Goal: Task Accomplishment & Management: Use online tool/utility

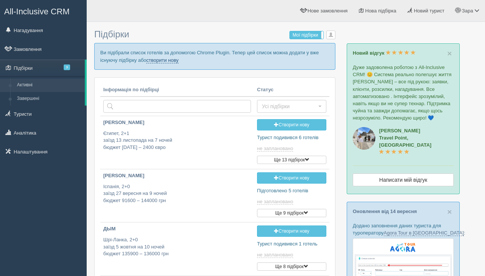
click at [178, 62] on link "створити нову" at bounding box center [162, 60] width 32 height 6
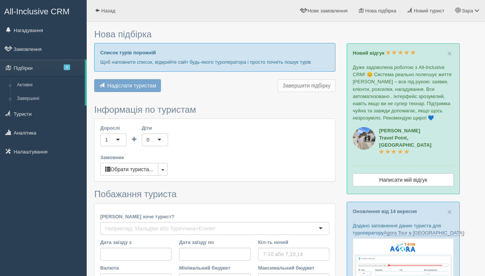
type input "9"
type input "1900"
type input "2100"
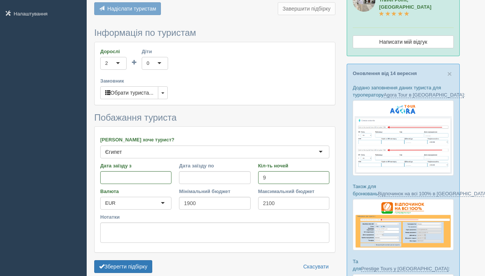
scroll to position [198, 0]
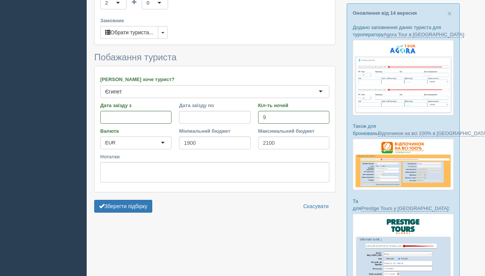
click at [133, 199] on form "Інформація по туристам Дорослі 2 2 1 2 3 4 5 6 7 8 9 10 11 12 13 14 15 16 17 18…" at bounding box center [214, 92] width 241 height 248
click at [133, 210] on button "Зберегти підбірку" at bounding box center [123, 206] width 58 height 13
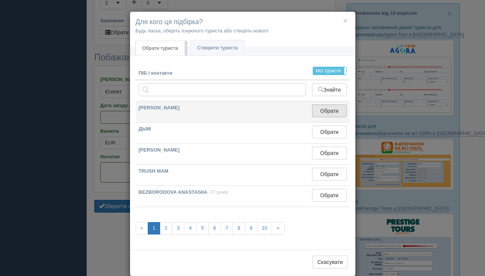
click at [328, 110] on button "Обрати" at bounding box center [329, 110] width 34 height 13
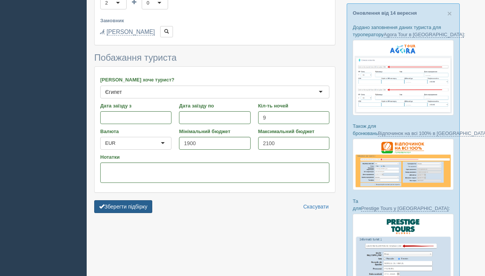
click at [137, 208] on button "Зберегти підбірку" at bounding box center [123, 206] width 58 height 13
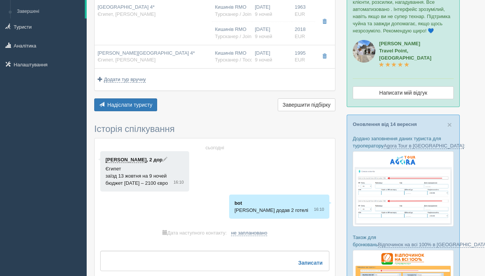
scroll to position [142, 0]
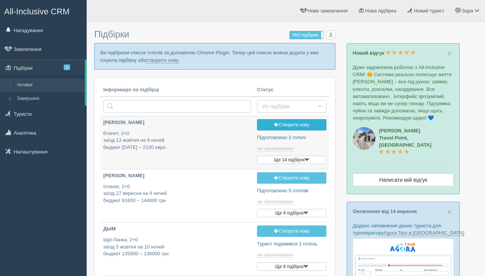
click at [275, 122] on link "Створити нову" at bounding box center [291, 124] width 69 height 11
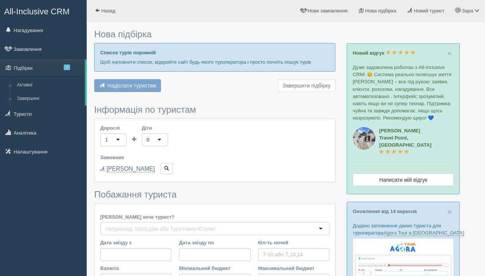
type input "7"
type input "103000"
type input "103100"
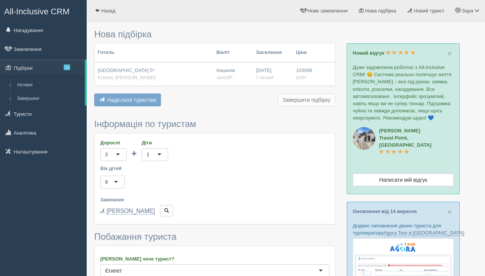
click at [137, 101] on span "Надіслати туристам" at bounding box center [131, 100] width 49 height 6
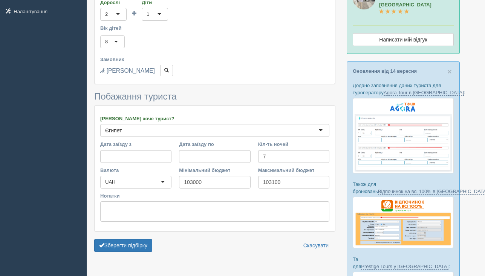
scroll to position [145, 0]
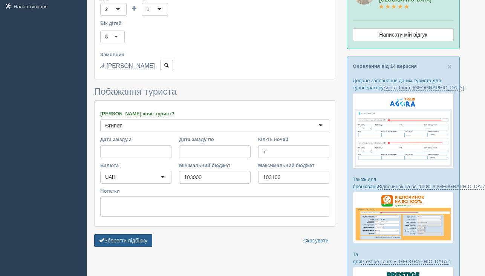
click at [121, 243] on button "Зберегти підбірку" at bounding box center [123, 240] width 58 height 13
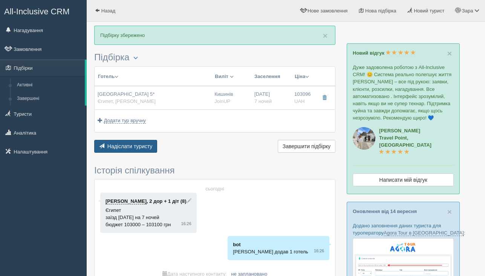
click at [142, 150] on button "Надіслати туристу Надіслати" at bounding box center [125, 146] width 63 height 13
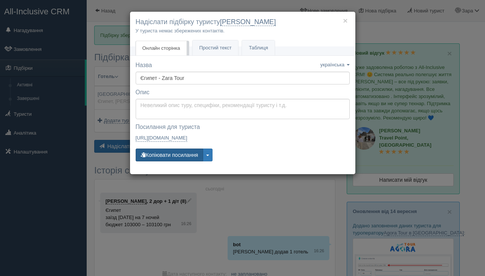
click at [162, 156] on button "Копіювати посилання" at bounding box center [169, 154] width 67 height 13
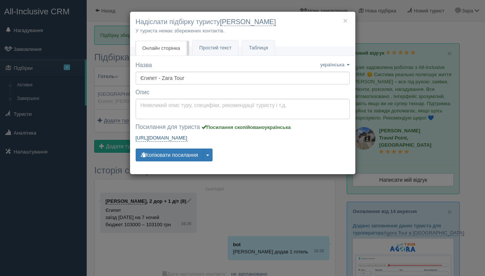
click at [188, 137] on link "https://tourist.allinclusivecrm.com/a/3645284871/5110846239/S7sci922Fu https://…" at bounding box center [162, 138] width 52 height 8
click at [239, 232] on div "× Надіслати підбірку туристу Антонина Колода У туриста немає збережених контакт…" at bounding box center [242, 138] width 485 height 276
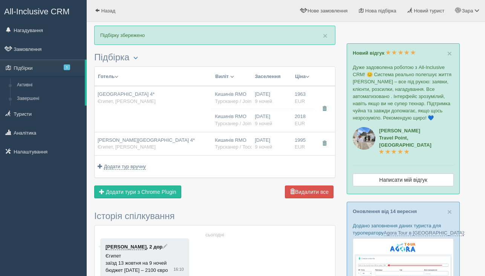
click at [256, 192] on div "Надіслати туристу Надіслати Завершити підбірку Активувати підбірку Додати з Plu…" at bounding box center [214, 192] width 241 height 15
click at [168, 194] on span "Додати тури з Chrome Plugin" at bounding box center [141, 192] width 70 height 6
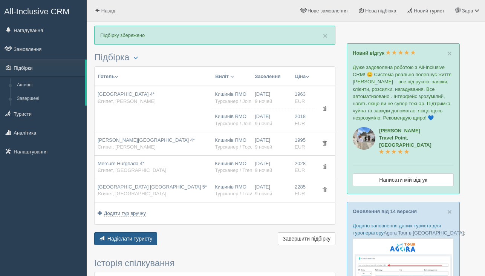
click at [129, 242] on button "Надіслати туристу Надіслати" at bounding box center [125, 238] width 63 height 13
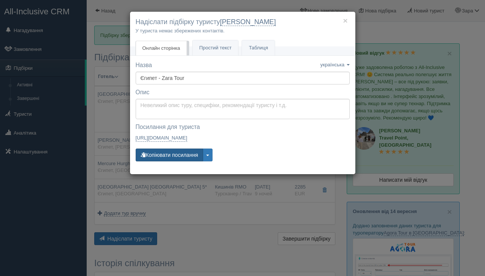
click at [185, 159] on button "Копіювати посилання" at bounding box center [169, 154] width 67 height 13
